Goal: Information Seeking & Learning: Learn about a topic

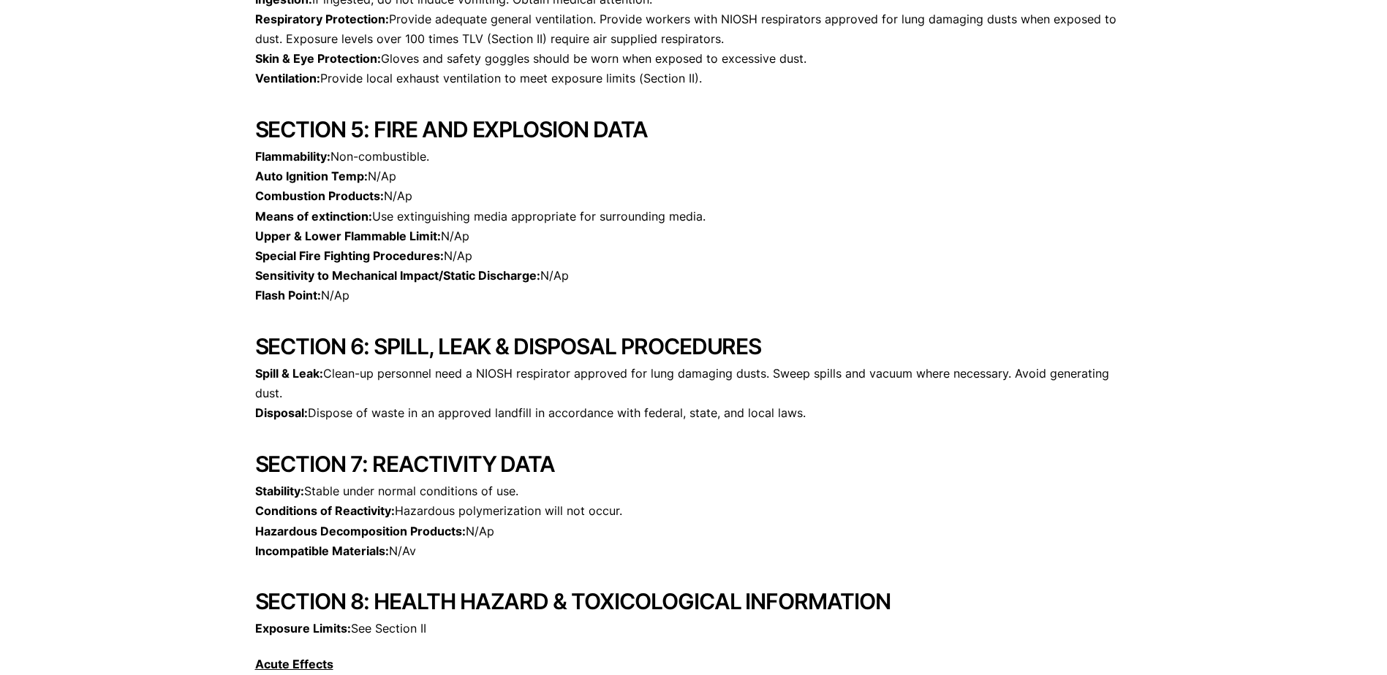
scroll to position [1847, 0]
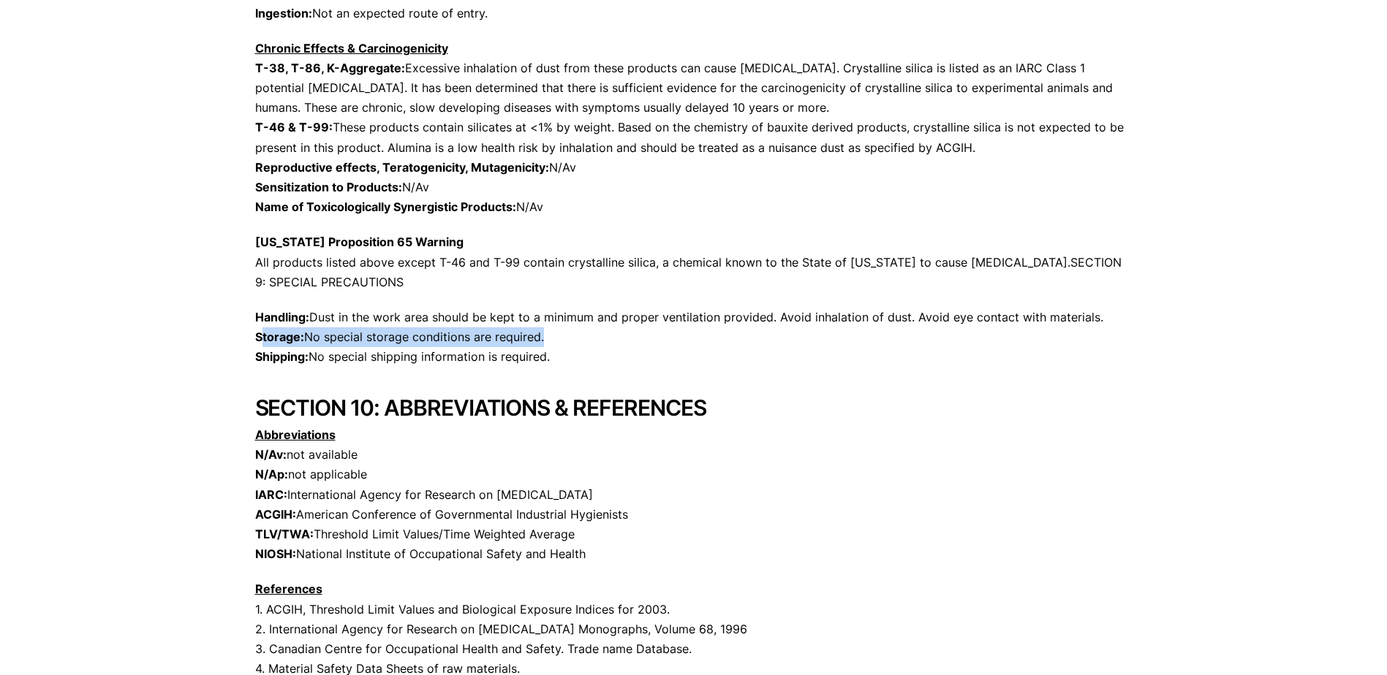
drag, startPoint x: 585, startPoint y: 347, endPoint x: 259, endPoint y: 330, distance: 326.5
click at [259, 330] on p "Handling: Dust in the work area should be kept to a minimum and proper ventilat…" at bounding box center [693, 338] width 877 height 60
drag, startPoint x: 259, startPoint y: 330, endPoint x: 632, endPoint y: 370, distance: 375.7
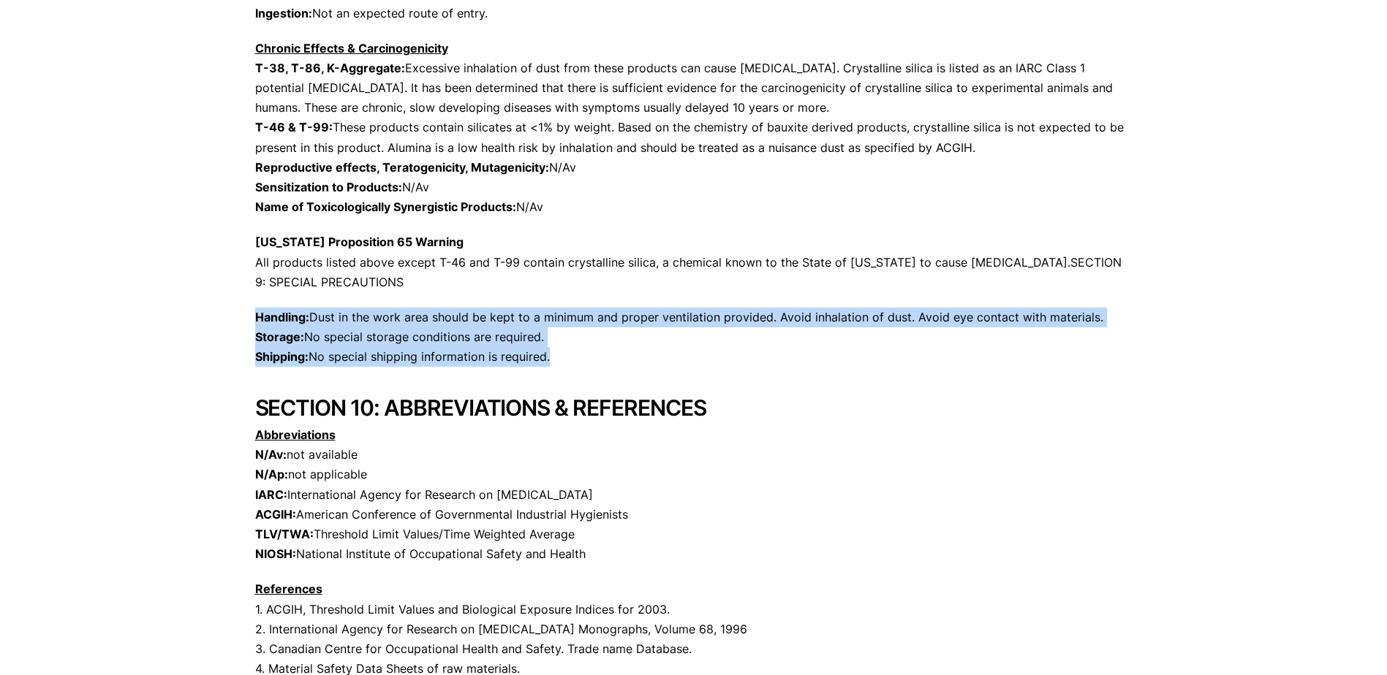
drag, startPoint x: 657, startPoint y: 364, endPoint x: 242, endPoint y: 322, distance: 417.4
click at [672, 327] on p "Handling: Dust in the work area should be kept to a minimum and proper ventilat…" at bounding box center [693, 338] width 877 height 60
click at [662, 342] on p "Handling: Dust in the work area should be kept to a minimum and proper ventilat…" at bounding box center [693, 338] width 877 height 60
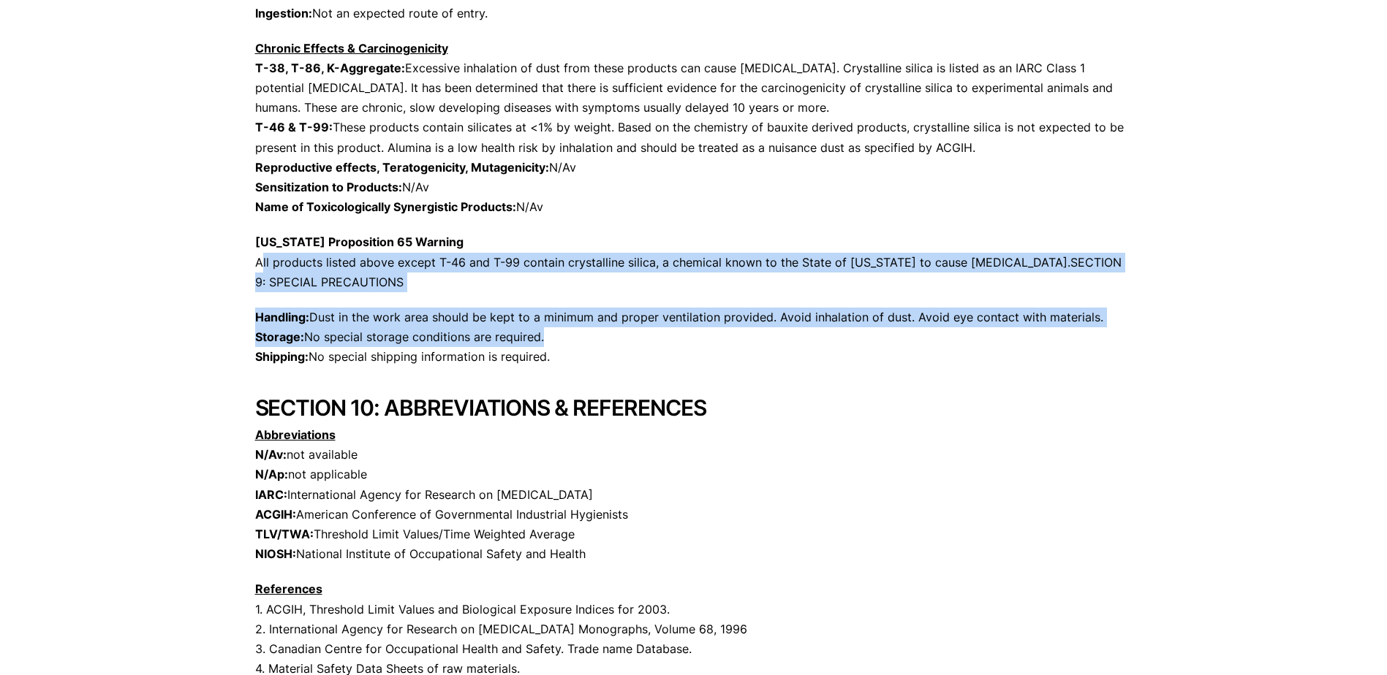
drag, startPoint x: 569, startPoint y: 347, endPoint x: 183, endPoint y: 266, distance: 393.6
drag, startPoint x: 183, startPoint y: 266, endPoint x: 415, endPoint y: 344, distance: 244.3
click at [378, 342] on p "Handling: Dust in the work area should be kept to a minimum and proper ventilat…" at bounding box center [693, 338] width 877 height 60
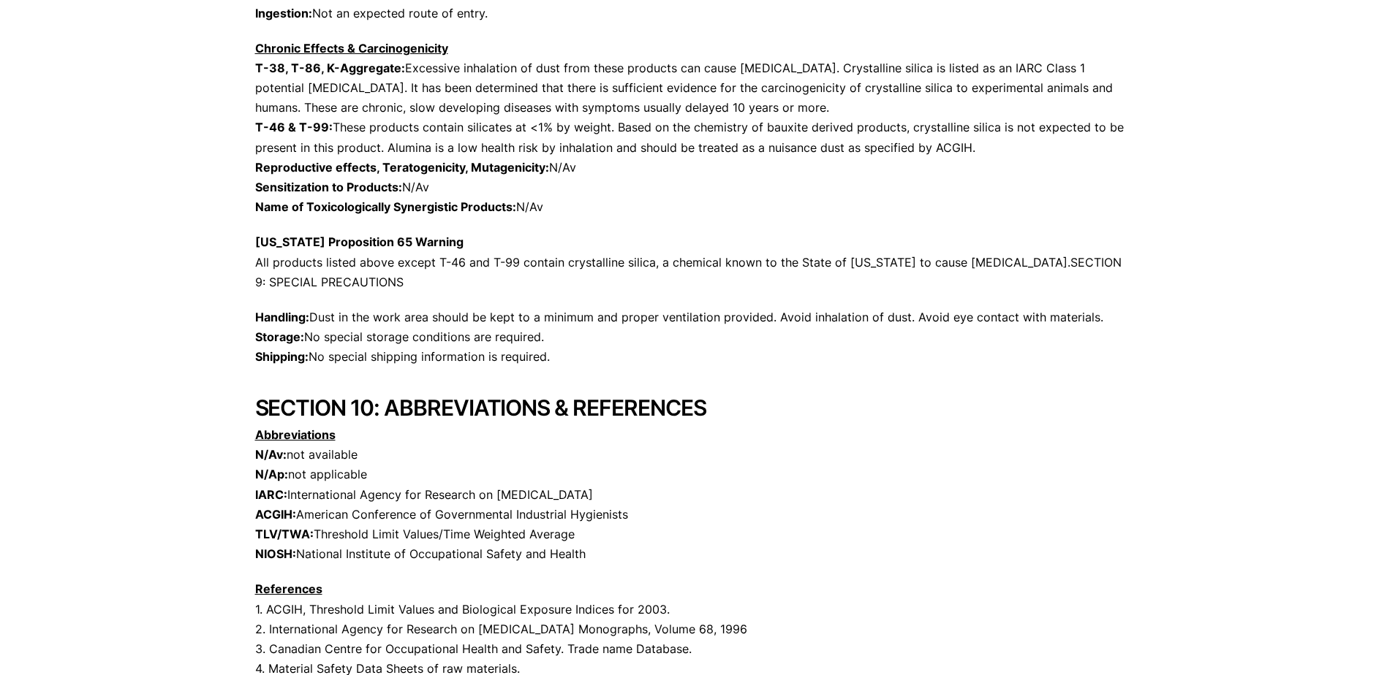
click at [643, 361] on p "Handling: Dust in the work area should be kept to a minimum and proper ventilat…" at bounding box center [693, 338] width 877 height 60
